Goal: Task Accomplishment & Management: Manage account settings

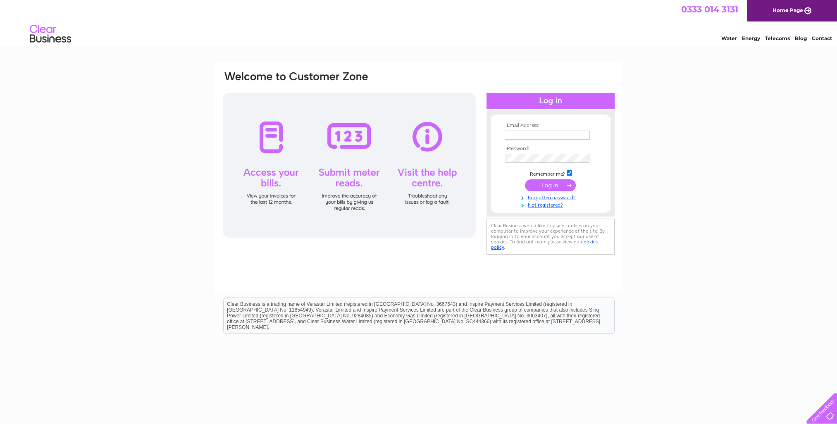
type input "[EMAIL_ADDRESS][DOMAIN_NAME]"
click at [542, 183] on input "submit" at bounding box center [550, 185] width 51 height 12
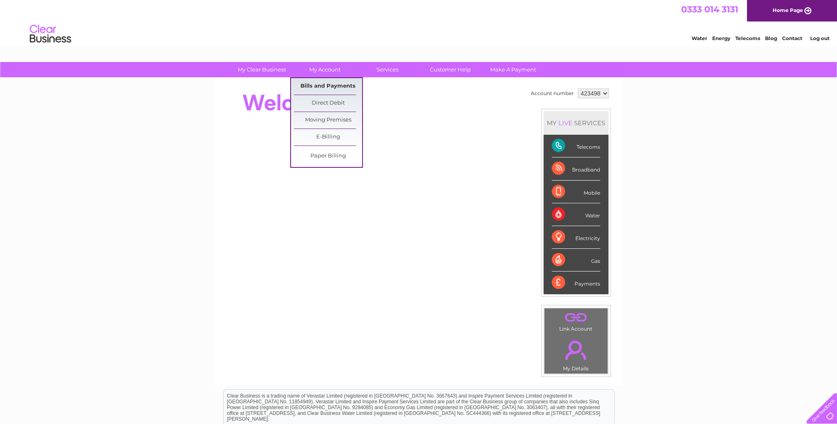
click at [322, 87] on link "Bills and Payments" at bounding box center [328, 86] width 68 height 17
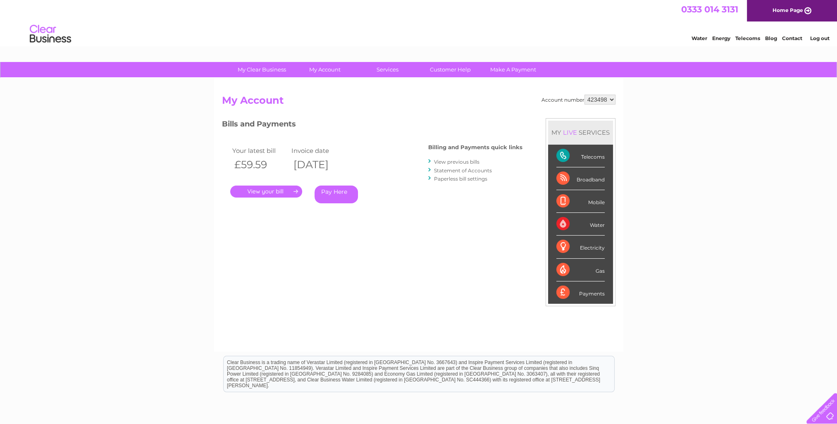
click at [268, 191] on link "." at bounding box center [266, 192] width 72 height 12
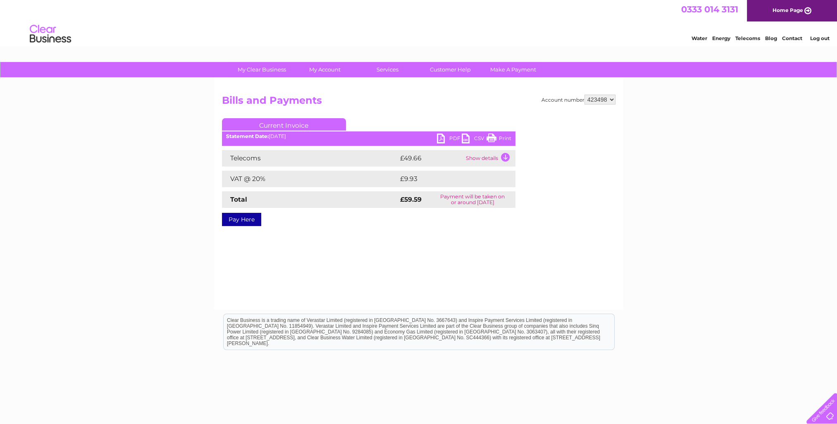
click at [447, 136] on link "PDF" at bounding box center [449, 140] width 25 height 12
